Goal: Information Seeking & Learning: Learn about a topic

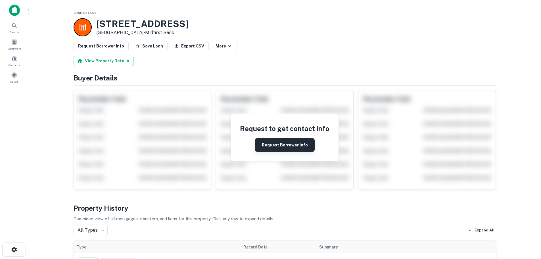
click at [282, 141] on button "Request Borrower Info" at bounding box center [285, 145] width 60 height 14
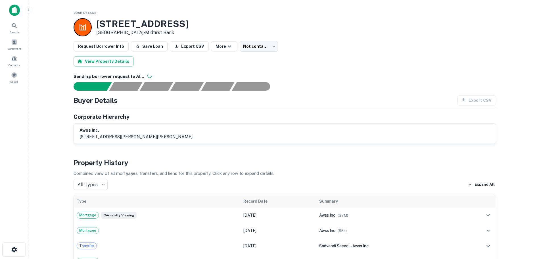
click at [14, 7] on img at bounding box center [14, 10] width 11 height 11
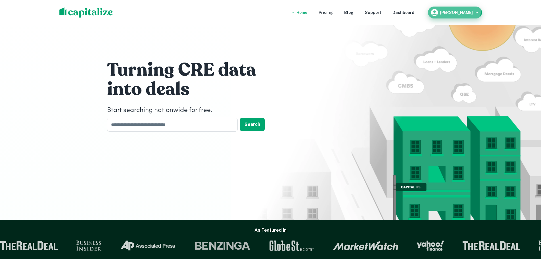
click at [452, 9] on div "[PERSON_NAME]" at bounding box center [454, 12] width 49 height 9
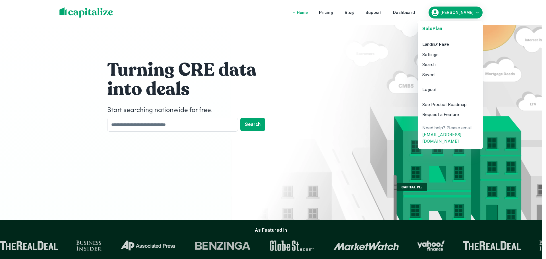
click at [435, 44] on li "Landing Page" at bounding box center [450, 44] width 61 height 10
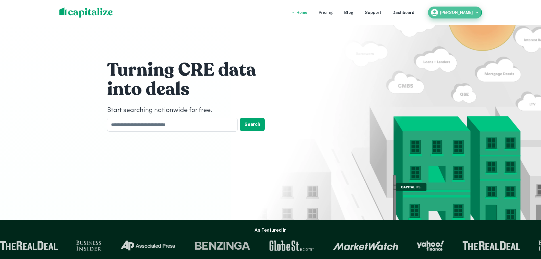
click at [449, 8] on button "[PERSON_NAME]" at bounding box center [455, 13] width 54 height 12
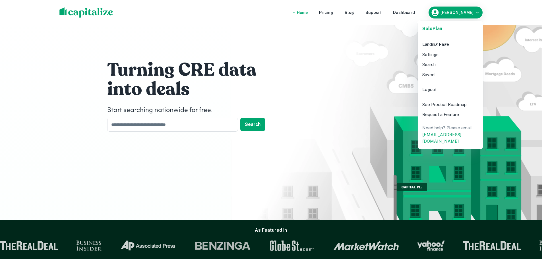
click at [434, 63] on li "Search" at bounding box center [450, 64] width 61 height 10
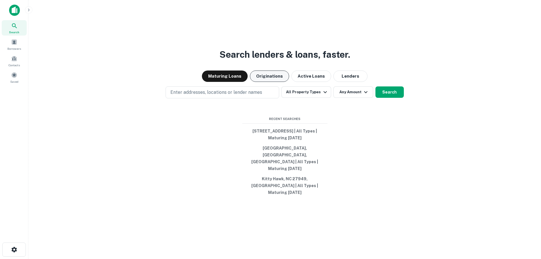
click at [262, 82] on button "Originations" at bounding box center [269, 75] width 39 height 11
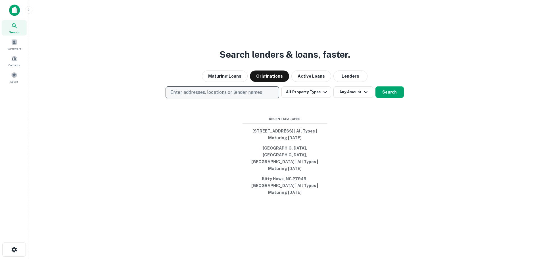
click at [238, 97] on button "Enter addresses, locations or lender names" at bounding box center [223, 92] width 114 height 12
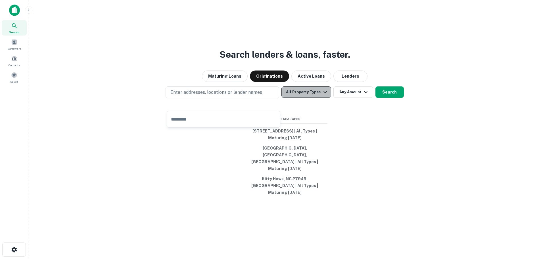
click at [322, 95] on icon "button" at bounding box center [325, 92] width 7 height 7
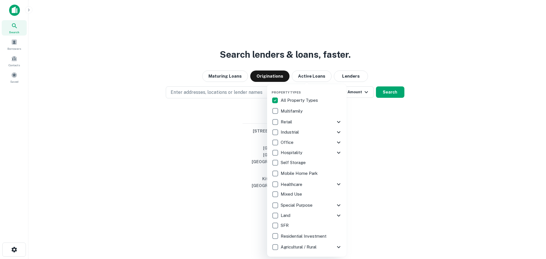
click at [293, 152] on p "Hospitality" at bounding box center [291, 152] width 23 height 7
click at [337, 152] on icon at bounding box center [338, 153] width 3 height 2
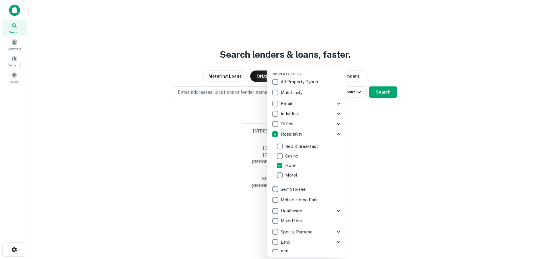
click at [377, 155] on div at bounding box center [273, 129] width 546 height 259
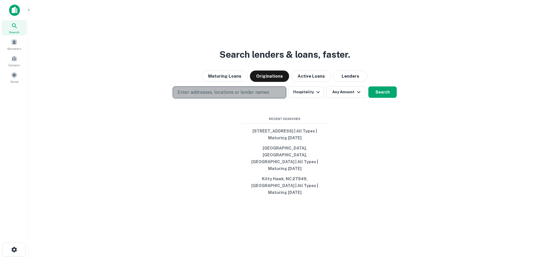
click at [205, 96] on p "Enter addresses, locations or lender names" at bounding box center [224, 92] width 92 height 7
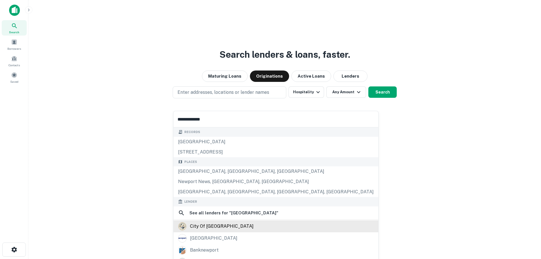
type input "**********"
click at [224, 226] on div "city of [GEOGRAPHIC_DATA]" at bounding box center [222, 226] width 64 height 9
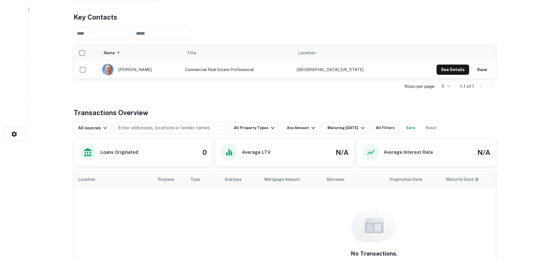
scroll to position [142, 0]
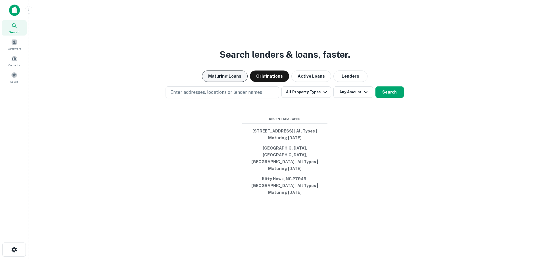
click at [227, 82] on button "Maturing Loans" at bounding box center [225, 75] width 46 height 11
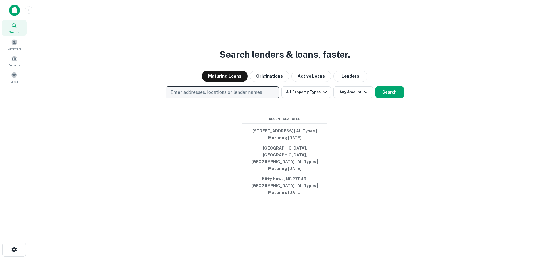
click at [219, 96] on p "Enter addresses, locations or lender names" at bounding box center [216, 92] width 92 height 7
click at [318, 98] on button "All Property Types" at bounding box center [306, 91] width 49 height 11
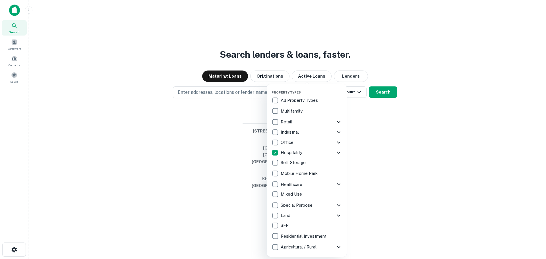
click at [336, 150] on icon at bounding box center [338, 152] width 7 height 7
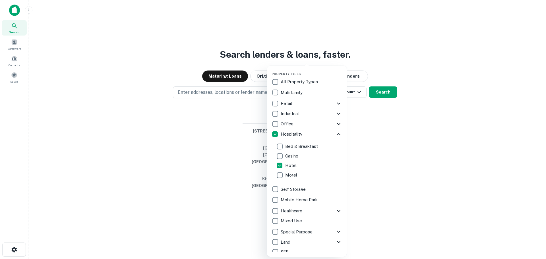
click at [224, 106] on div at bounding box center [273, 129] width 546 height 259
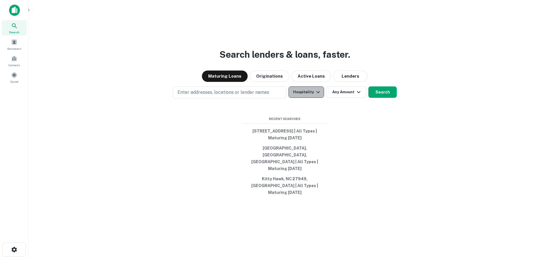
click at [322, 98] on button "Hospitality" at bounding box center [307, 91] width 36 height 11
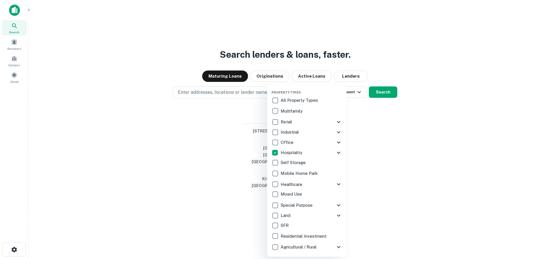
click at [322, 103] on div "All Property Types" at bounding box center [306, 100] width 70 height 10
click at [339, 154] on icon at bounding box center [338, 152] width 7 height 7
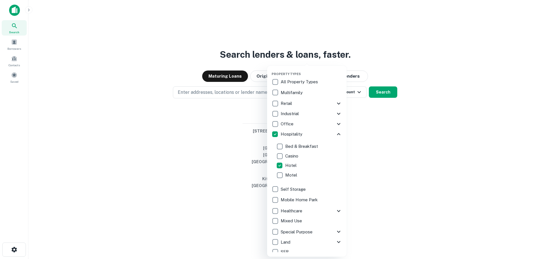
click at [228, 105] on div at bounding box center [273, 129] width 546 height 259
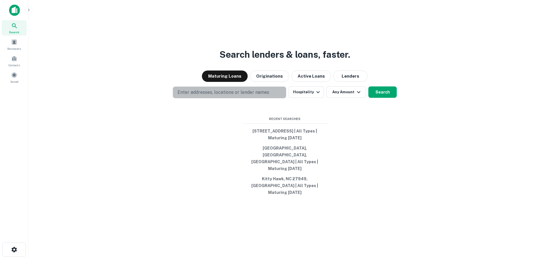
click at [228, 96] on p "Enter addresses, locations or lender names" at bounding box center [224, 92] width 92 height 7
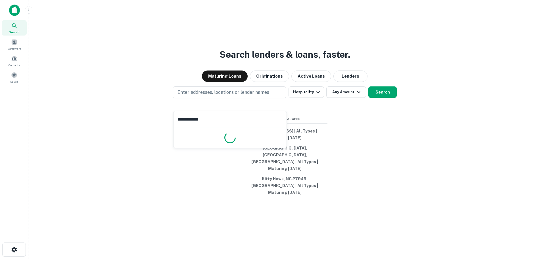
type input "**********"
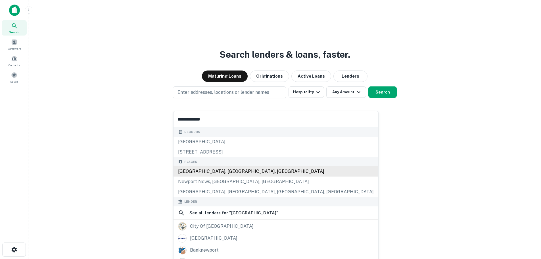
click at [217, 171] on div "[GEOGRAPHIC_DATA], [GEOGRAPHIC_DATA], [GEOGRAPHIC_DATA]" at bounding box center [276, 171] width 205 height 10
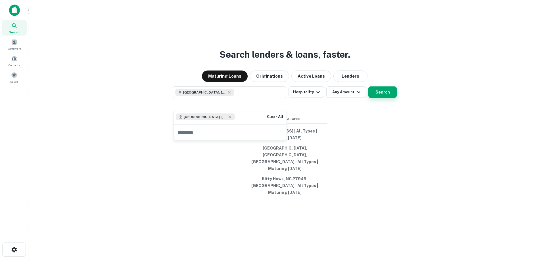
click at [385, 98] on button "Search" at bounding box center [383, 91] width 28 height 11
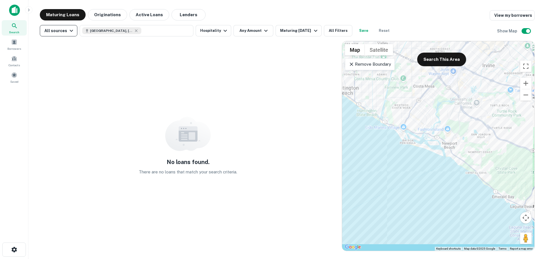
click at [71, 28] on icon "button" at bounding box center [71, 30] width 7 height 7
click at [72, 30] on div at bounding box center [273, 129] width 546 height 259
click at [205, 32] on button "Hospitality" at bounding box center [213, 30] width 36 height 11
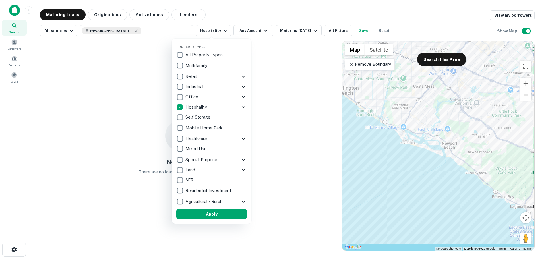
click at [261, 32] on div at bounding box center [273, 129] width 546 height 259
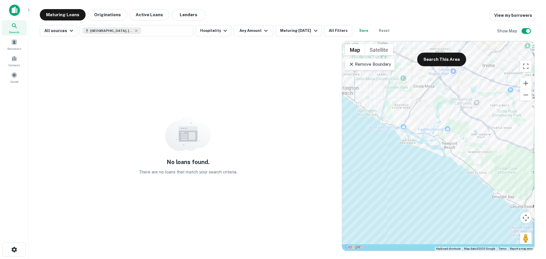
click at [263, 30] on icon "button" at bounding box center [265, 30] width 7 height 7
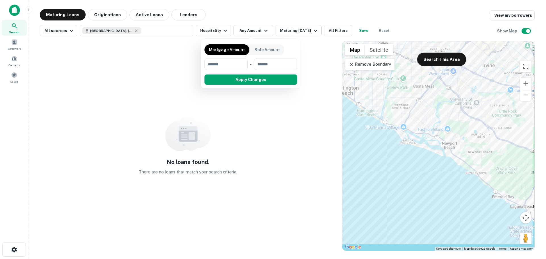
click at [263, 30] on div at bounding box center [273, 129] width 546 height 259
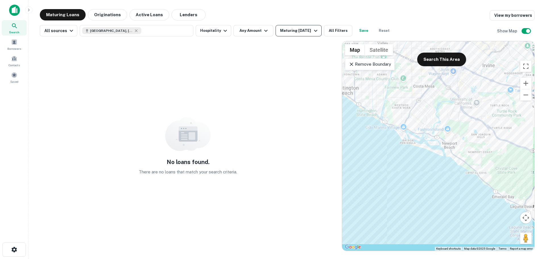
click at [301, 32] on div "Maturing [DATE]" at bounding box center [299, 30] width 39 height 7
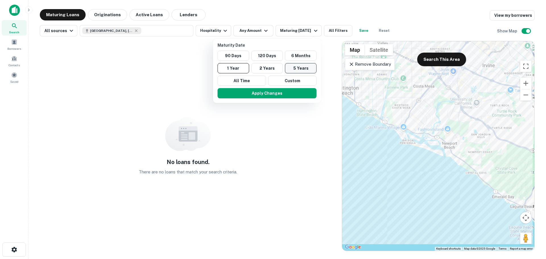
click at [300, 68] on button "5 Years" at bounding box center [301, 68] width 32 height 10
click at [280, 96] on button "Apply Changes" at bounding box center [269, 93] width 99 height 10
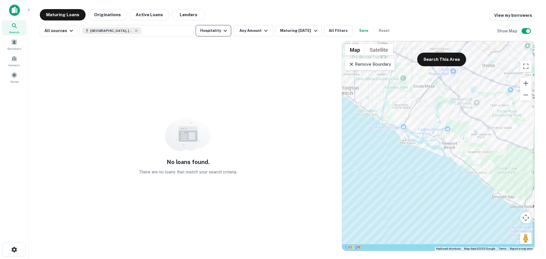
click at [222, 34] on icon "button" at bounding box center [225, 30] width 7 height 7
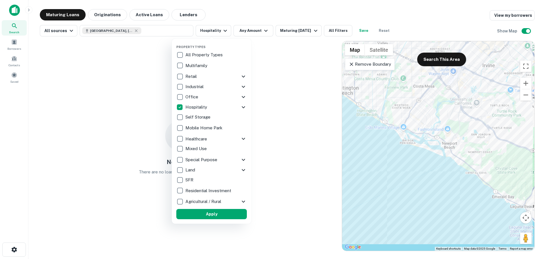
click at [189, 76] on p "Retail" at bounding box center [191, 76] width 13 height 7
click at [238, 74] on icon at bounding box center [240, 76] width 7 height 7
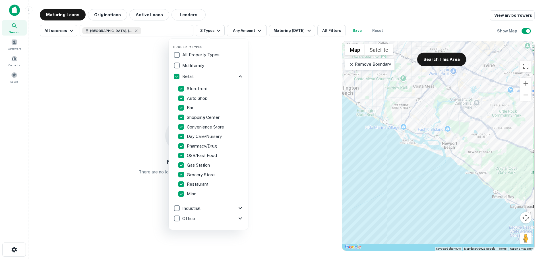
click at [127, 78] on div at bounding box center [273, 129] width 546 height 259
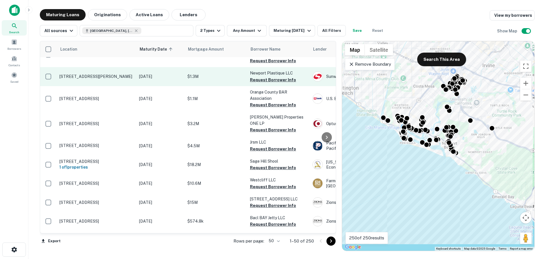
scroll to position [142, 0]
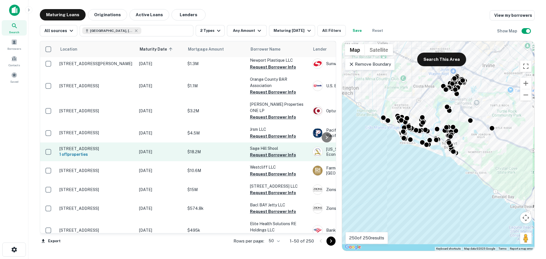
click at [263, 152] on button "Request Borrower Info" at bounding box center [273, 154] width 46 height 7
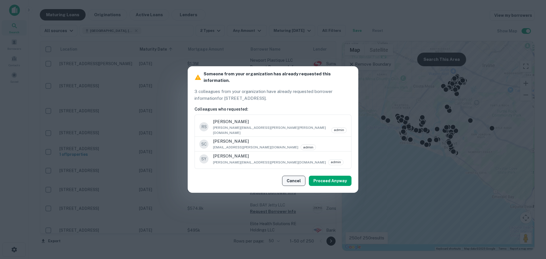
click at [291, 176] on button "Cancel" at bounding box center [293, 181] width 23 height 10
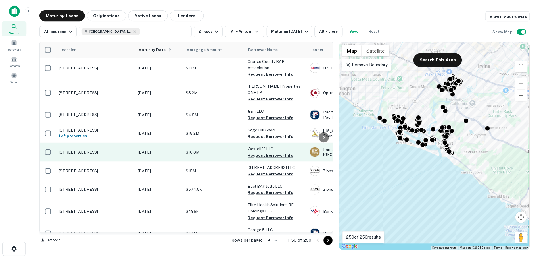
scroll to position [170, 0]
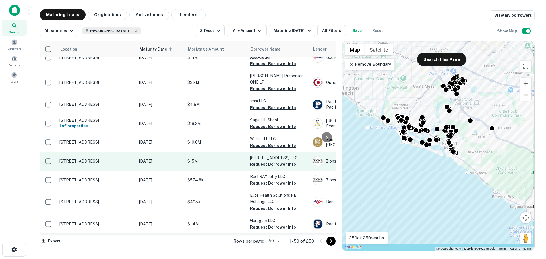
click at [227, 163] on p "$15M" at bounding box center [215, 161] width 57 height 6
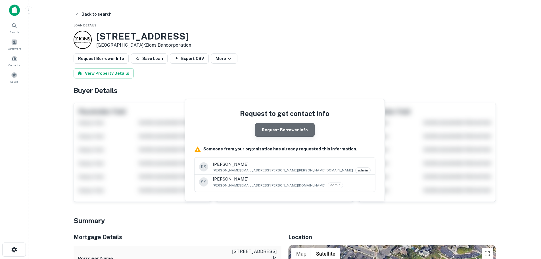
click at [296, 129] on button "Request Borrower Info" at bounding box center [285, 130] width 60 height 14
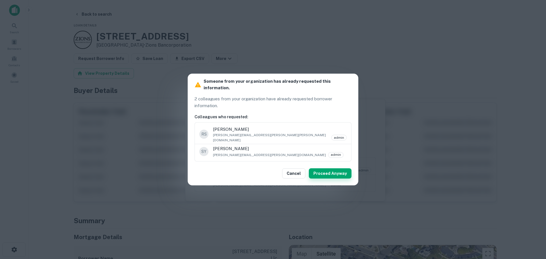
click at [323, 168] on button "Proceed Anyway" at bounding box center [330, 173] width 43 height 10
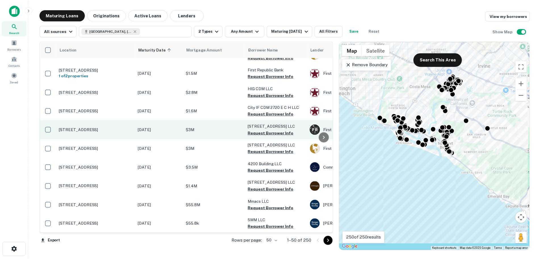
scroll to position [848, 0]
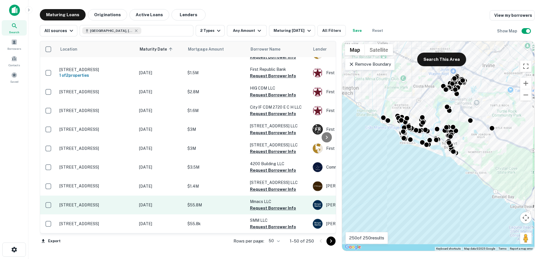
click at [104, 202] on p "[STREET_ADDRESS]" at bounding box center [96, 204] width 74 height 5
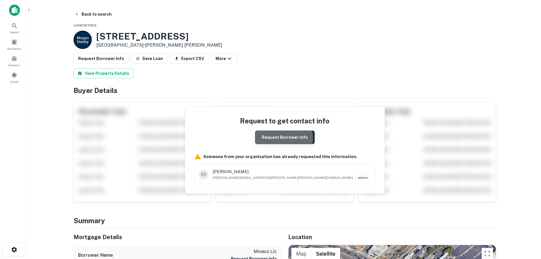
click at [280, 138] on button "Request Borrower Info" at bounding box center [285, 137] width 60 height 14
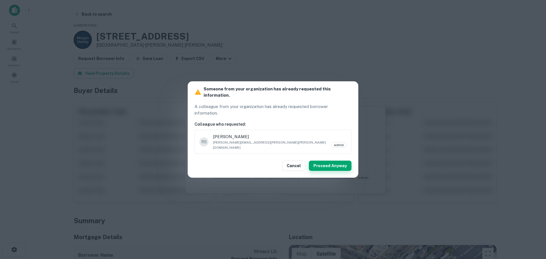
click at [327, 161] on button "Proceed Anyway" at bounding box center [330, 166] width 43 height 10
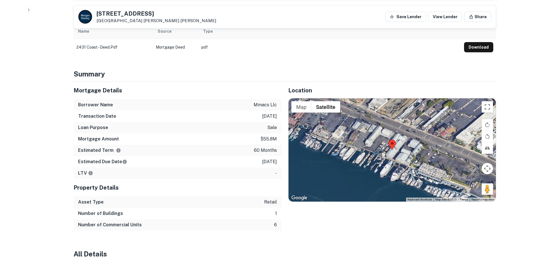
scroll to position [313, 0]
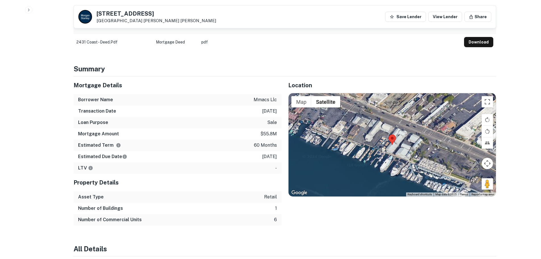
click at [359, 126] on div at bounding box center [392, 144] width 207 height 103
click at [488, 103] on button "Toggle fullscreen view" at bounding box center [487, 101] width 11 height 11
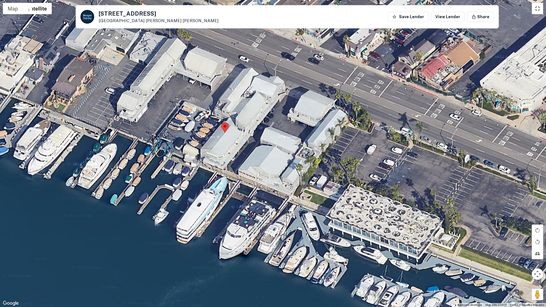
drag, startPoint x: 275, startPoint y: 177, endPoint x: 260, endPoint y: 266, distance: 90.2
click at [260, 259] on div at bounding box center [273, 153] width 546 height 307
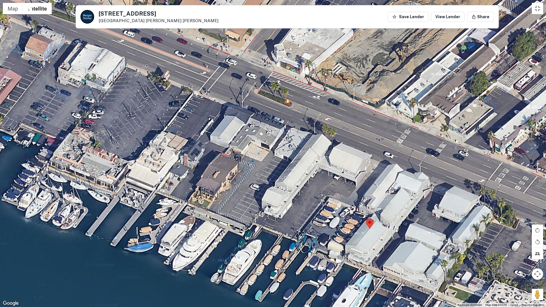
drag, startPoint x: 277, startPoint y: 51, endPoint x: 422, endPoint y: 147, distance: 173.6
click at [422, 147] on div at bounding box center [273, 153] width 546 height 307
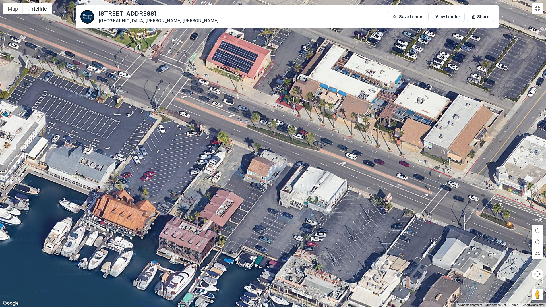
drag, startPoint x: 207, startPoint y: 95, endPoint x: 416, endPoint y: 212, distance: 240.0
click at [416, 213] on div at bounding box center [273, 153] width 546 height 307
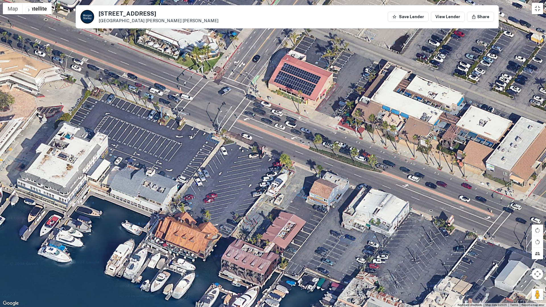
drag, startPoint x: 203, startPoint y: 120, endPoint x: 224, endPoint y: 126, distance: 22.5
click at [224, 126] on div at bounding box center [273, 153] width 546 height 307
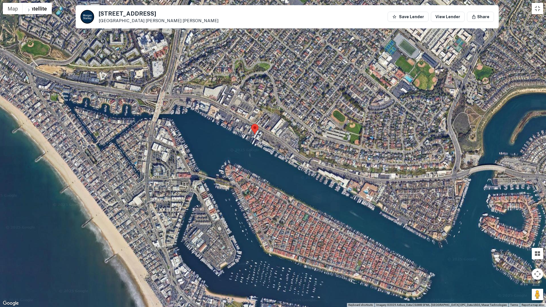
drag, startPoint x: 457, startPoint y: 191, endPoint x: 376, endPoint y: 151, distance: 90.0
click at [376, 152] on div at bounding box center [273, 153] width 546 height 307
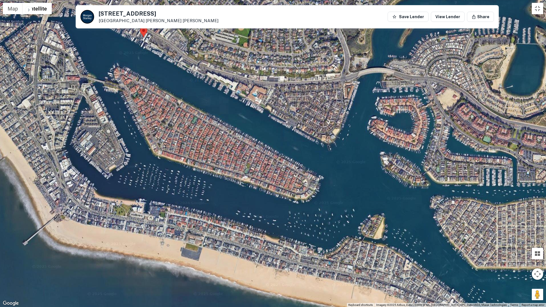
drag, startPoint x: 413, startPoint y: 178, endPoint x: 352, endPoint y: 101, distance: 97.9
click at [352, 101] on div at bounding box center [273, 153] width 546 height 307
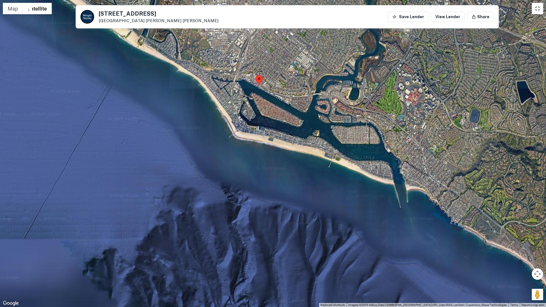
drag, startPoint x: 372, startPoint y: 156, endPoint x: 353, endPoint y: 152, distance: 19.0
click at [353, 152] on div at bounding box center [273, 153] width 546 height 307
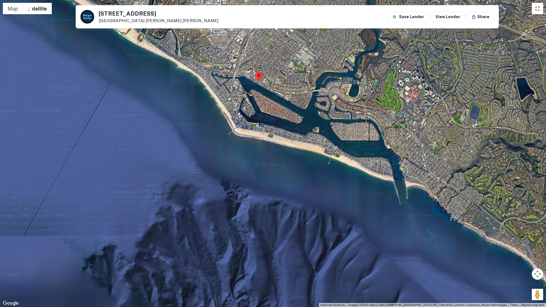
drag, startPoint x: 356, startPoint y: 152, endPoint x: 344, endPoint y: 146, distance: 13.2
click at [344, 146] on div at bounding box center [273, 153] width 546 height 307
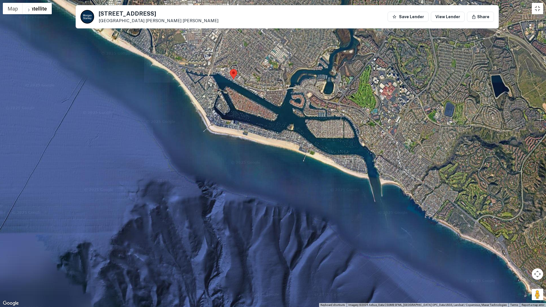
drag, startPoint x: 341, startPoint y: 145, endPoint x: 282, endPoint y: 136, distance: 59.3
click at [282, 136] on div at bounding box center [273, 153] width 546 height 307
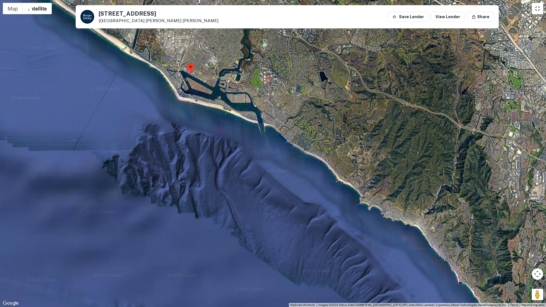
drag, startPoint x: 269, startPoint y: 143, endPoint x: 226, endPoint y: 118, distance: 49.3
click at [226, 118] on div at bounding box center [273, 153] width 546 height 307
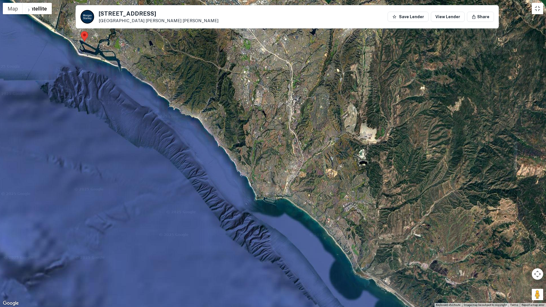
drag, startPoint x: 391, startPoint y: 194, endPoint x: 257, endPoint y: 136, distance: 145.6
click at [257, 136] on div at bounding box center [273, 153] width 546 height 307
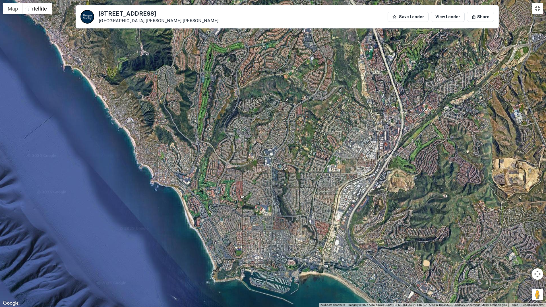
drag, startPoint x: 310, startPoint y: 209, endPoint x: 311, endPoint y: 75, distance: 134.1
click at [312, 78] on div at bounding box center [273, 153] width 546 height 307
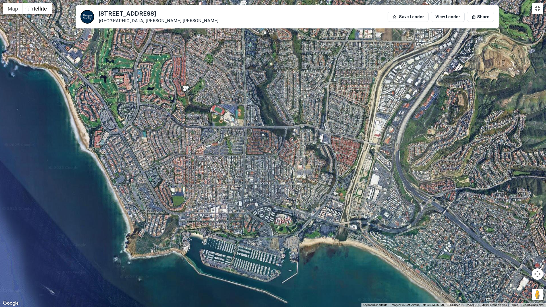
drag, startPoint x: 251, startPoint y: 196, endPoint x: 311, endPoint y: 165, distance: 67.9
click at [307, 167] on div at bounding box center [273, 153] width 546 height 307
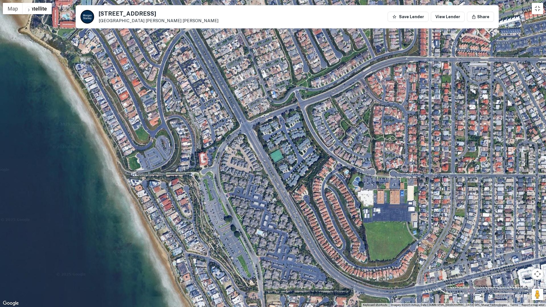
drag, startPoint x: 199, startPoint y: 60, endPoint x: 249, endPoint y: 211, distance: 158.9
click at [249, 211] on div at bounding box center [273, 153] width 546 height 307
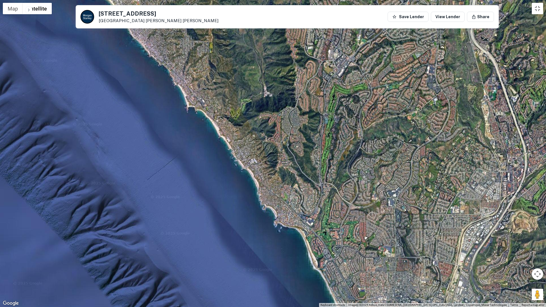
drag, startPoint x: 247, startPoint y: 72, endPoint x: 309, endPoint y: 199, distance: 141.2
click at [309, 199] on div at bounding box center [273, 153] width 546 height 307
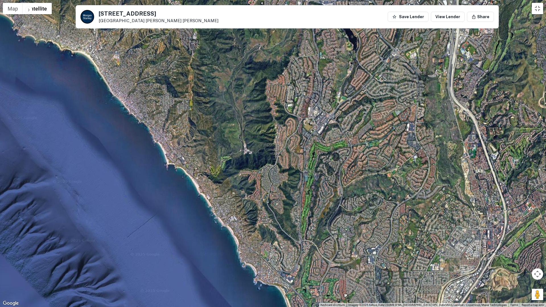
drag, startPoint x: 307, startPoint y: 143, endPoint x: 287, endPoint y: 183, distance: 44.9
click at [288, 184] on div at bounding box center [273, 153] width 546 height 307
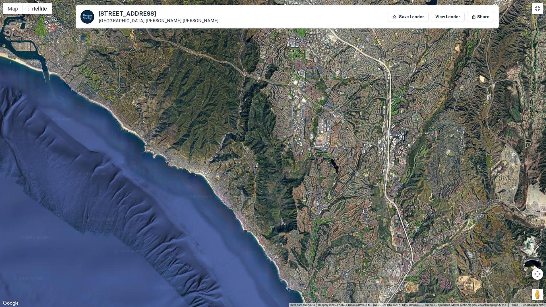
drag, startPoint x: 256, startPoint y: 169, endPoint x: 270, endPoint y: 192, distance: 26.6
click at [269, 192] on div at bounding box center [273, 153] width 546 height 307
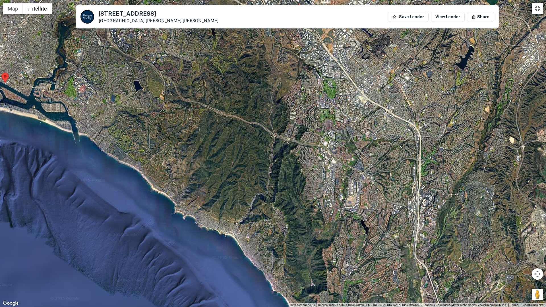
drag, startPoint x: 226, startPoint y: 132, endPoint x: 251, endPoint y: 184, distance: 57.6
click at [250, 184] on div at bounding box center [273, 153] width 546 height 307
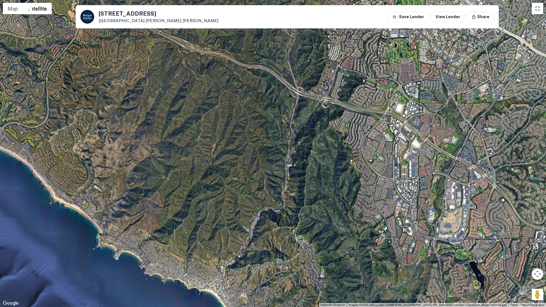
drag, startPoint x: 284, startPoint y: 184, endPoint x: 256, endPoint y: 157, distance: 38.8
click at [257, 158] on div at bounding box center [273, 153] width 546 height 307
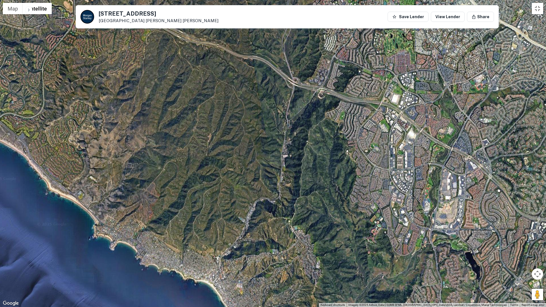
drag, startPoint x: 206, startPoint y: 168, endPoint x: 245, endPoint y: 196, distance: 47.5
click at [245, 196] on div at bounding box center [273, 153] width 546 height 307
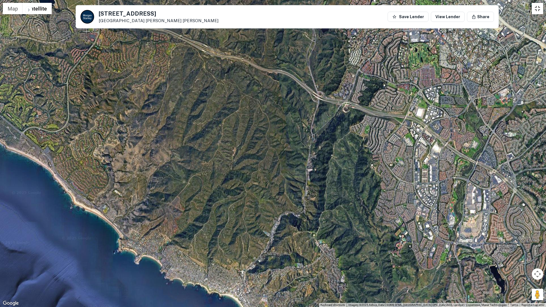
click at [540, 8] on button "Toggle fullscreen view" at bounding box center [536, 8] width 11 height 11
